Goal: Task Accomplishment & Management: Complete application form

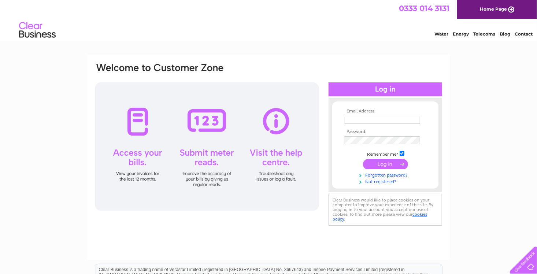
click at [369, 181] on link "Not registered?" at bounding box center [385, 181] width 83 height 7
click at [371, 183] on link "Not registered?" at bounding box center [385, 181] width 83 height 7
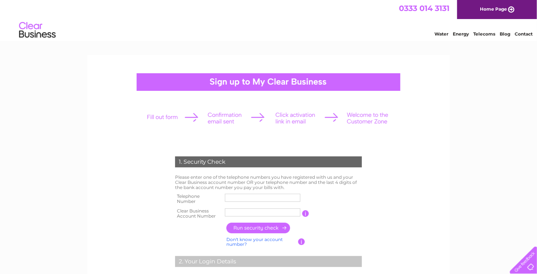
drag, startPoint x: 305, startPoint y: 208, endPoint x: 300, endPoint y: 211, distance: 5.1
click at [300, 211] on tr "Clear Business Account Number You will find your account number on the top righ…" at bounding box center [268, 213] width 190 height 15
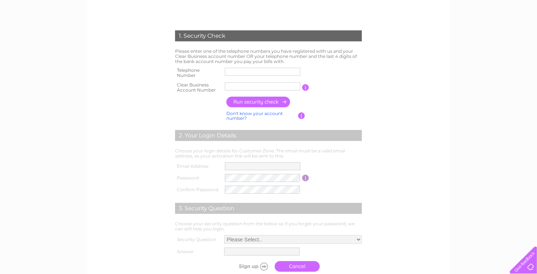
scroll to position [126, 0]
click at [300, 116] on input "button" at bounding box center [301, 116] width 7 height 7
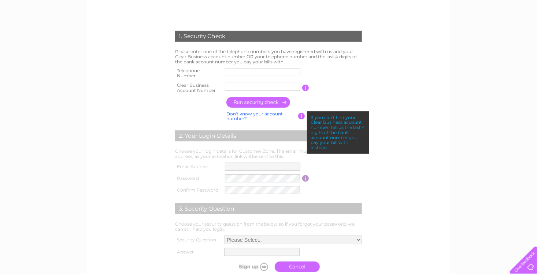
click at [479, 177] on div "1. Security Check Please enter one of the telephone numbers you have registered…" at bounding box center [268, 175] width 537 height 493
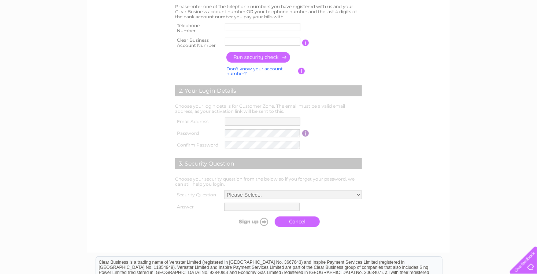
scroll to position [170, 0]
click at [250, 127] on td at bounding box center [262, 122] width 79 height 12
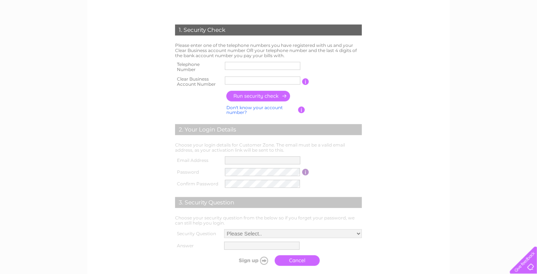
scroll to position [141, 0]
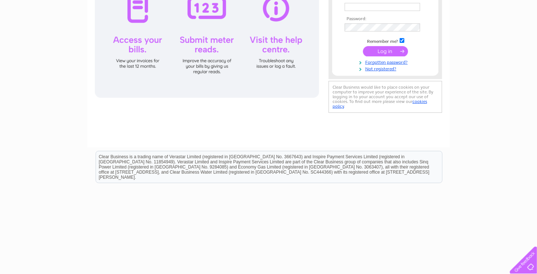
scroll to position [116, 0]
